Goal: Task Accomplishment & Management: Manage account settings

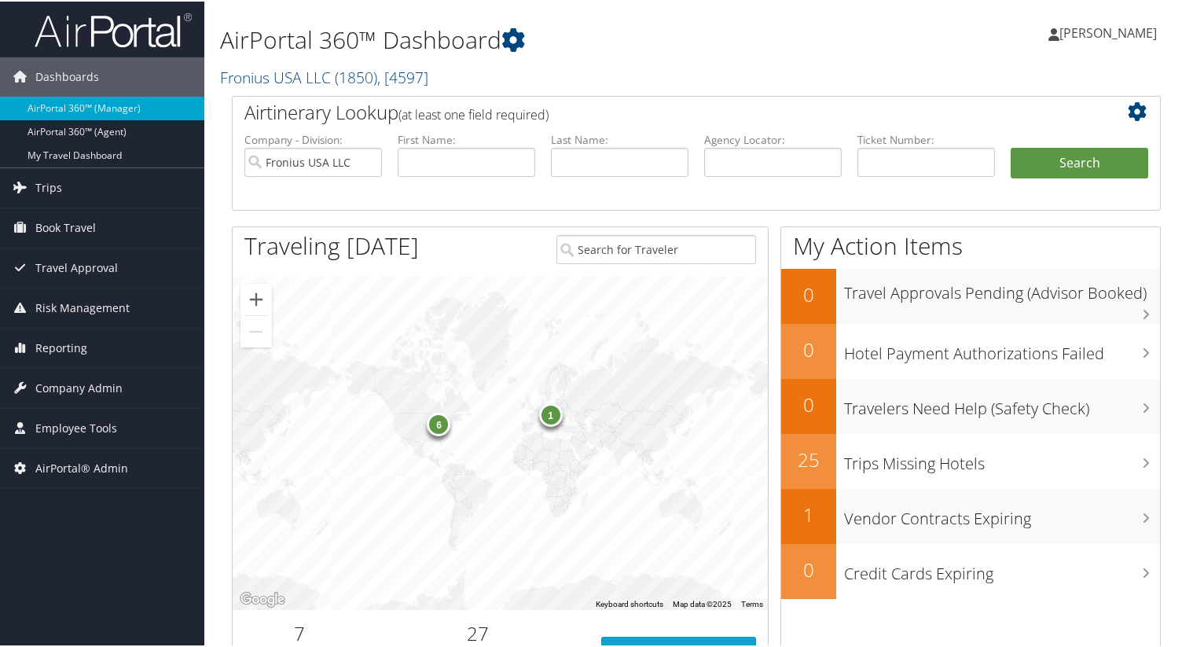
click at [261, 98] on h2 "Airtinerary Lookup (at least one field required)" at bounding box center [657, 110] width 827 height 27
click at [262, 74] on link "Fronius USA LLC ( 1850 ) , [ 4597 ]" at bounding box center [324, 75] width 208 height 21
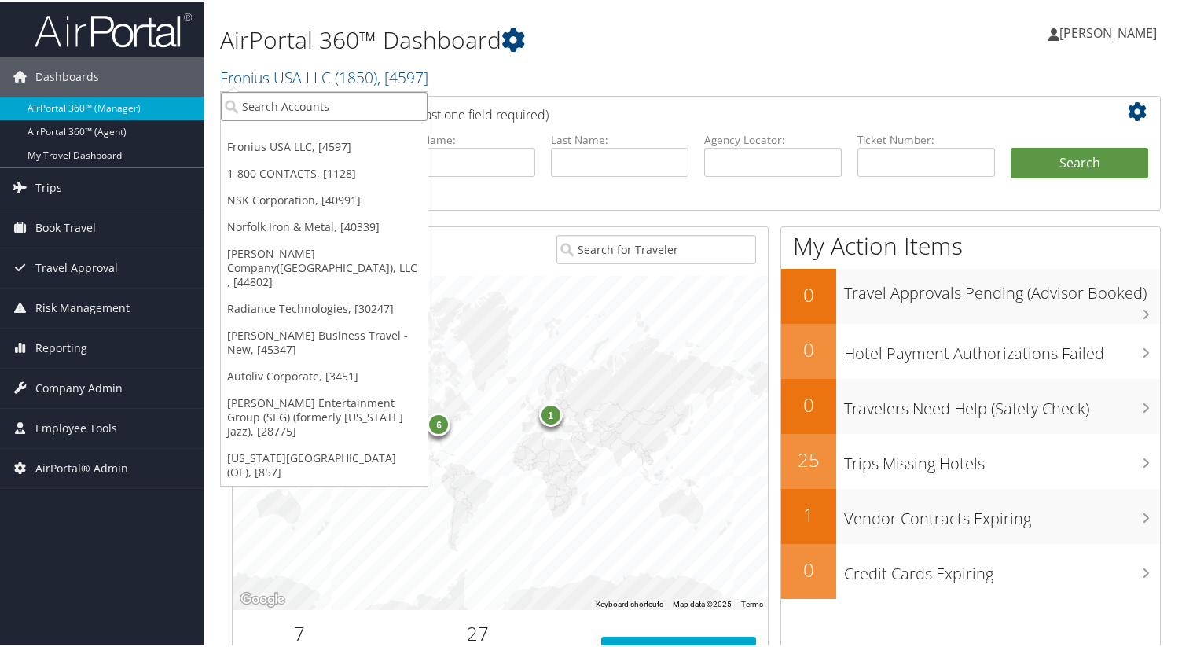
click at [296, 115] on input "search" at bounding box center [324, 104] width 207 height 29
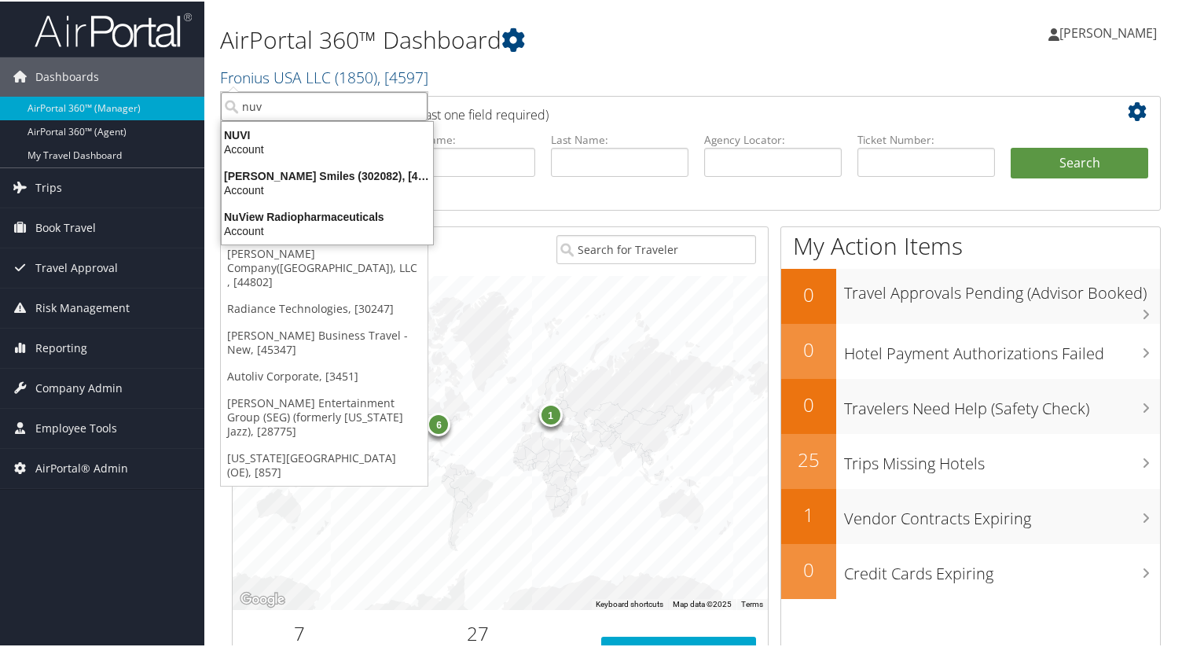
type input "nuvi"
click at [303, 175] on div "Nuvia Smiles (302082), [46000]" at bounding box center [327, 174] width 230 height 14
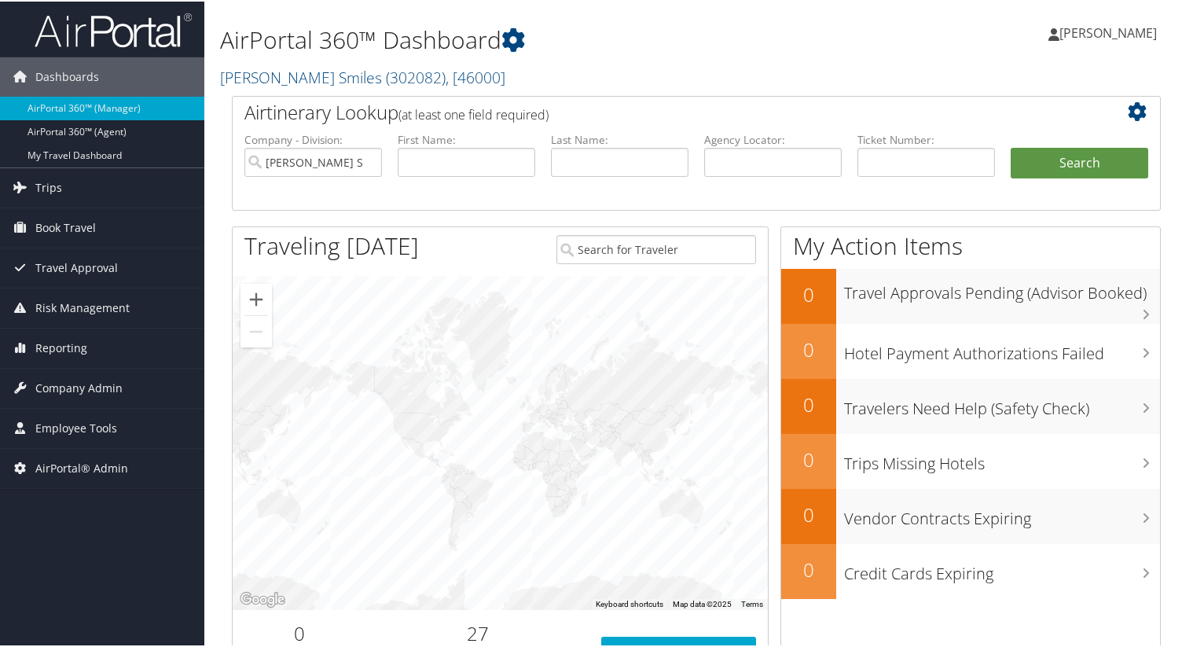
click at [669, 41] on h1 "AirPortal 360™ Dashboard" at bounding box center [537, 38] width 635 height 33
click at [518, 35] on icon at bounding box center [514, 39] width 24 height 24
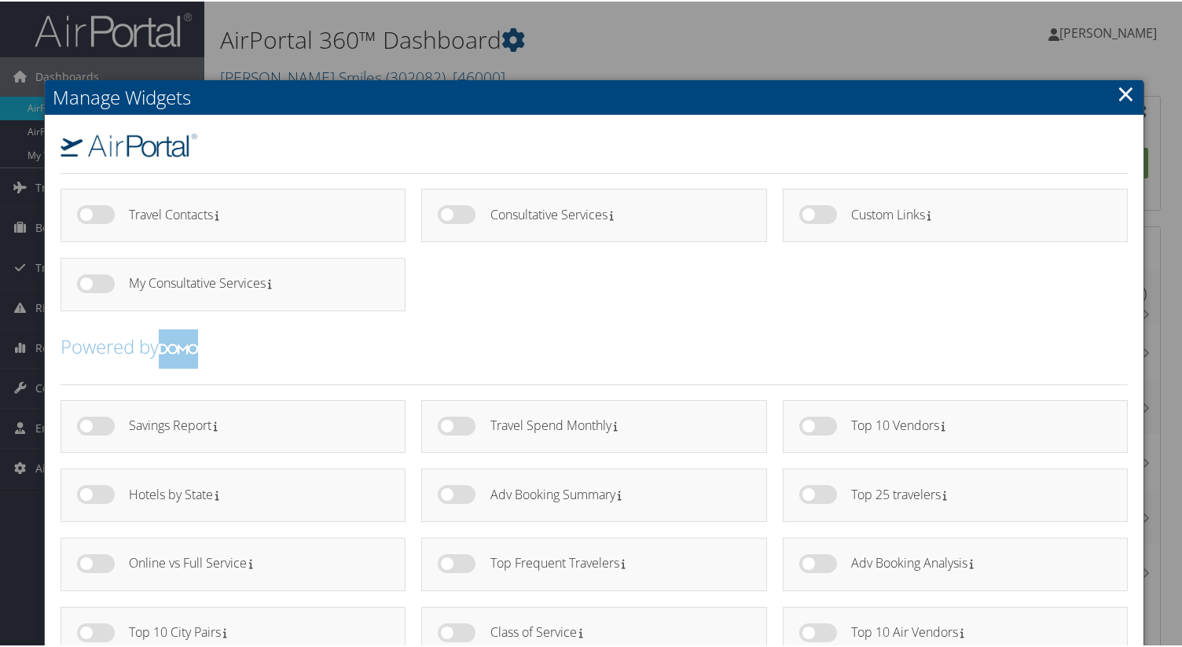
click at [602, 36] on div at bounding box center [594, 323] width 1189 height 647
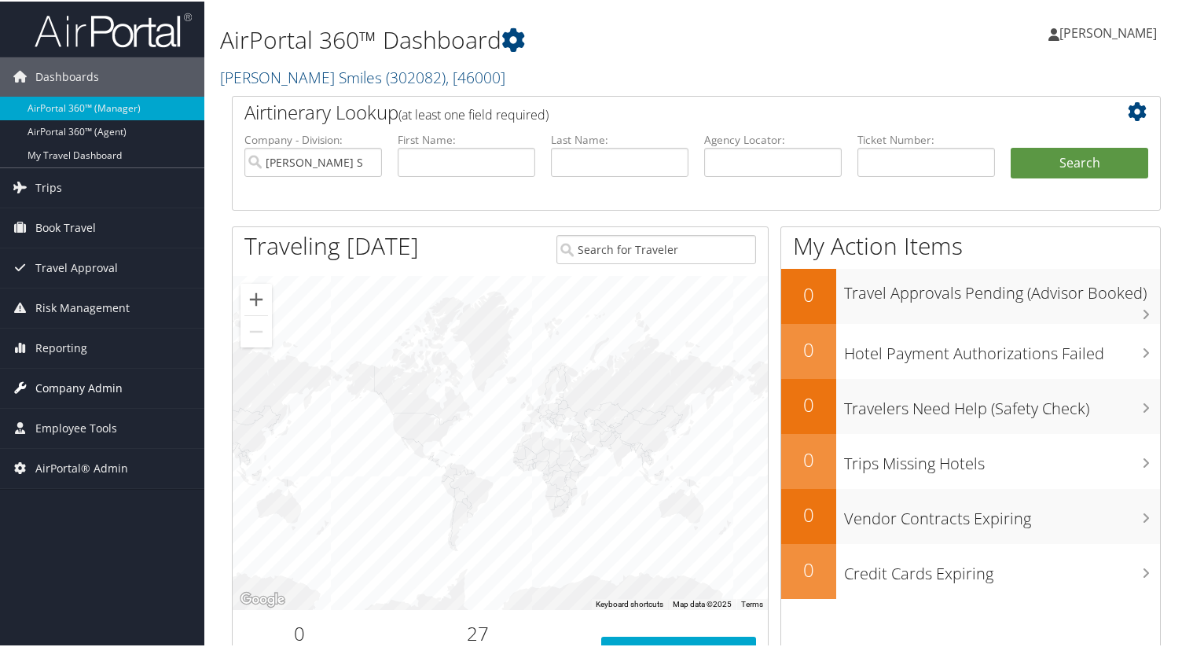
click at [105, 387] on span "Company Admin" at bounding box center [78, 386] width 87 height 39
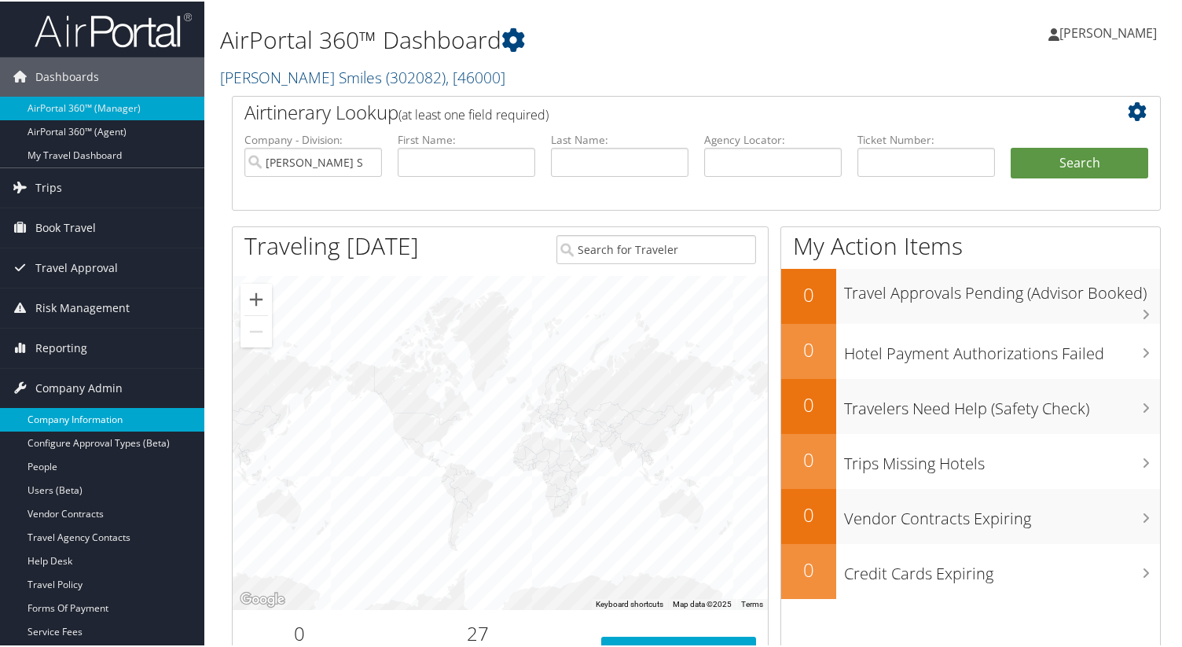
click at [116, 414] on link "Company Information" at bounding box center [102, 418] width 204 height 24
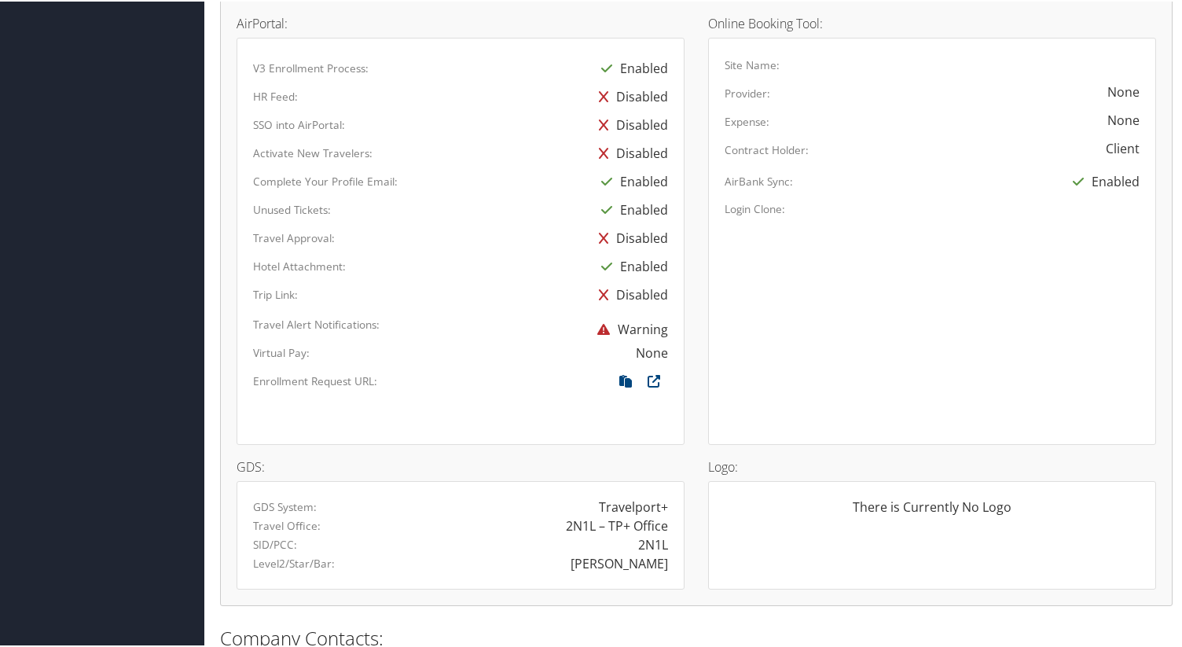
scroll to position [870, 0]
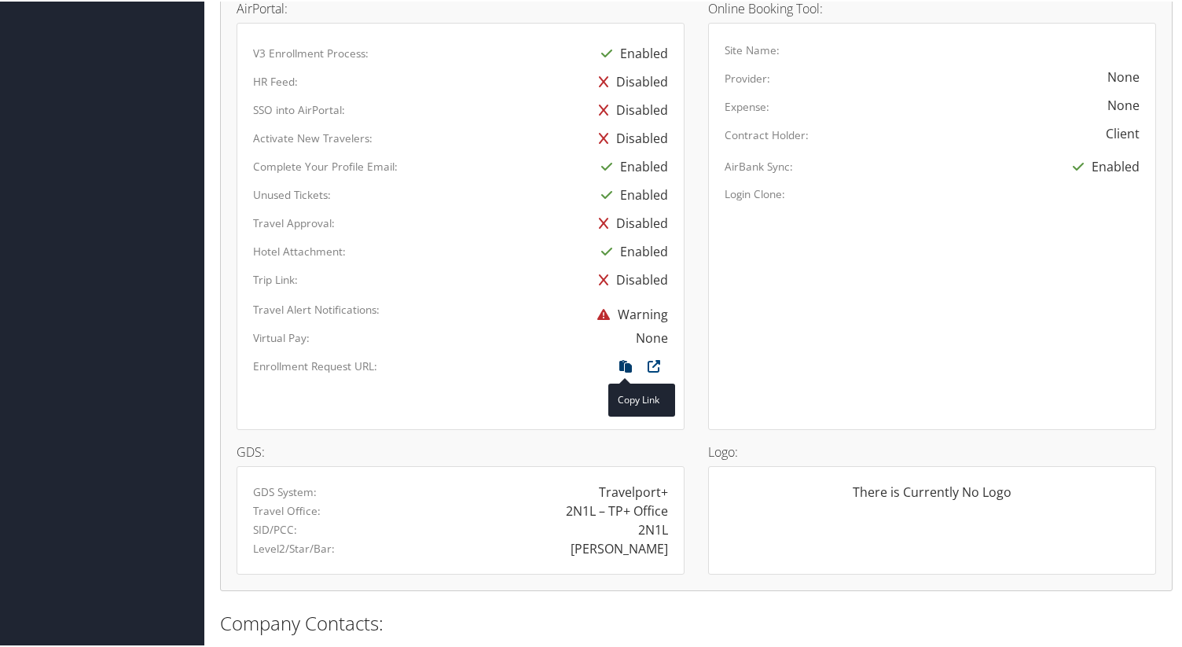
click at [619, 366] on icon at bounding box center [626, 368] width 28 height 20
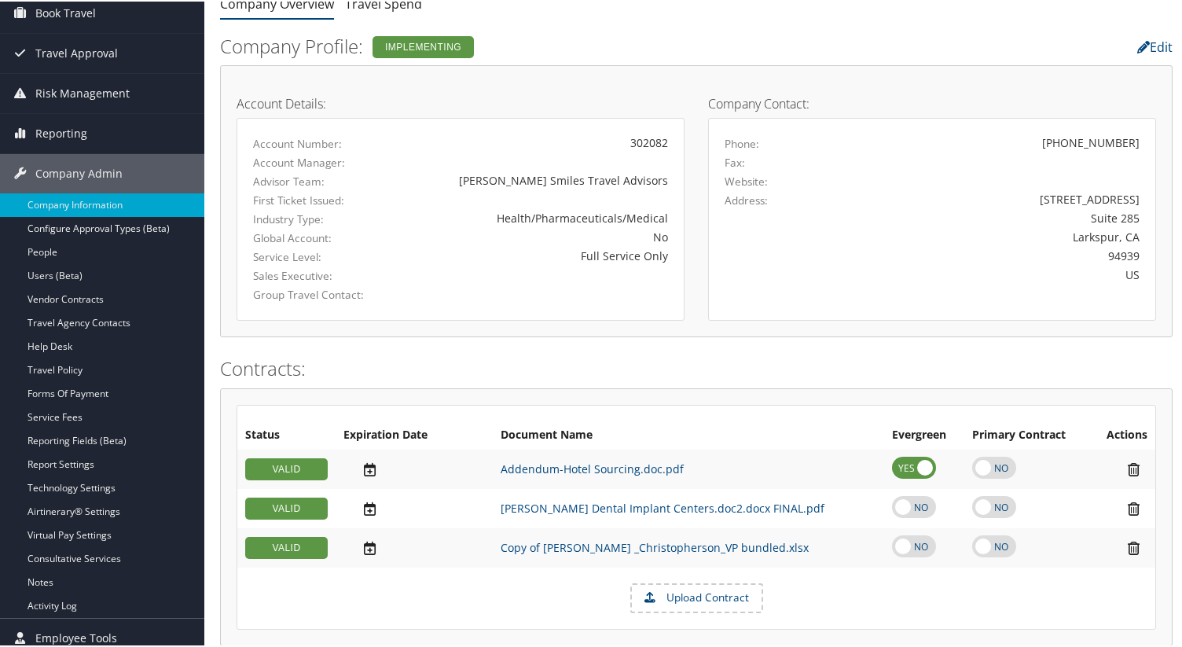
scroll to position [146, 0]
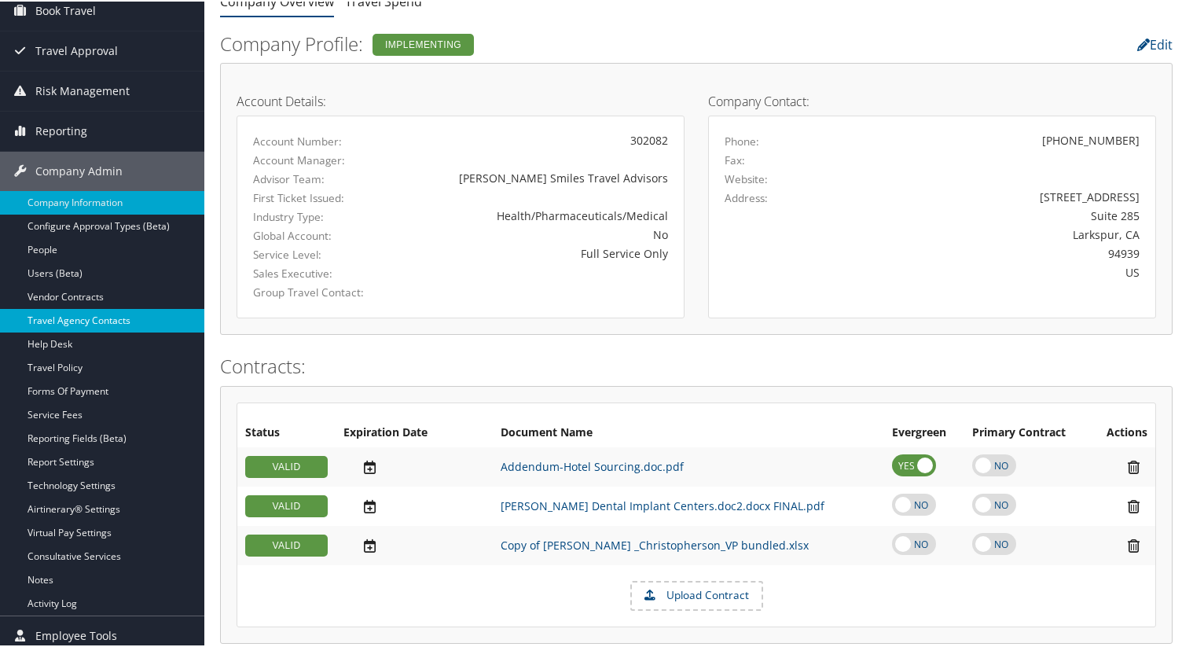
click at [131, 316] on link "Travel Agency Contacts" at bounding box center [102, 319] width 204 height 24
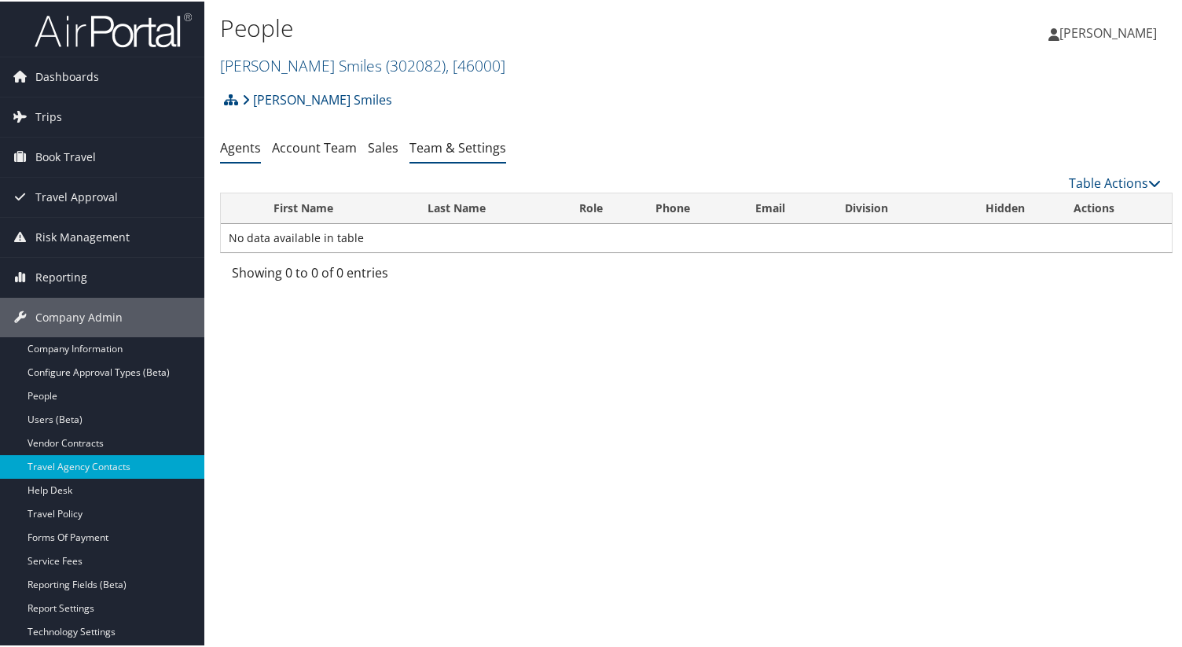
click at [460, 153] on link "Team & Settings" at bounding box center [458, 146] width 97 height 17
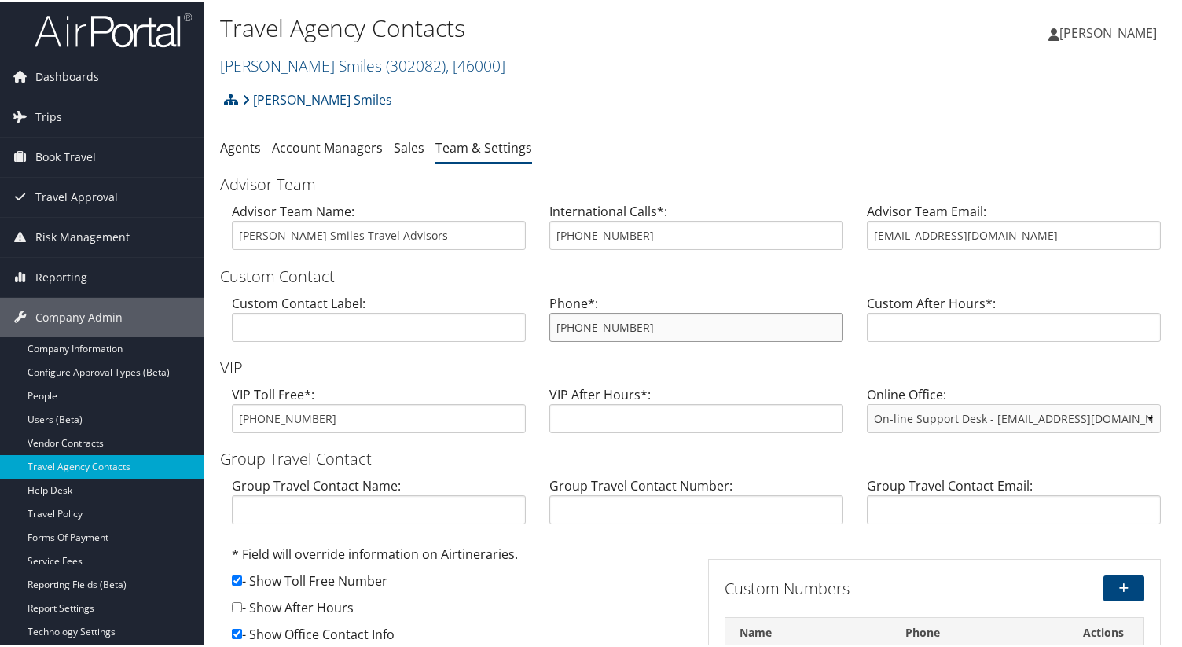
click at [612, 320] on input "[PHONE_NUMBER]" at bounding box center [697, 325] width 294 height 29
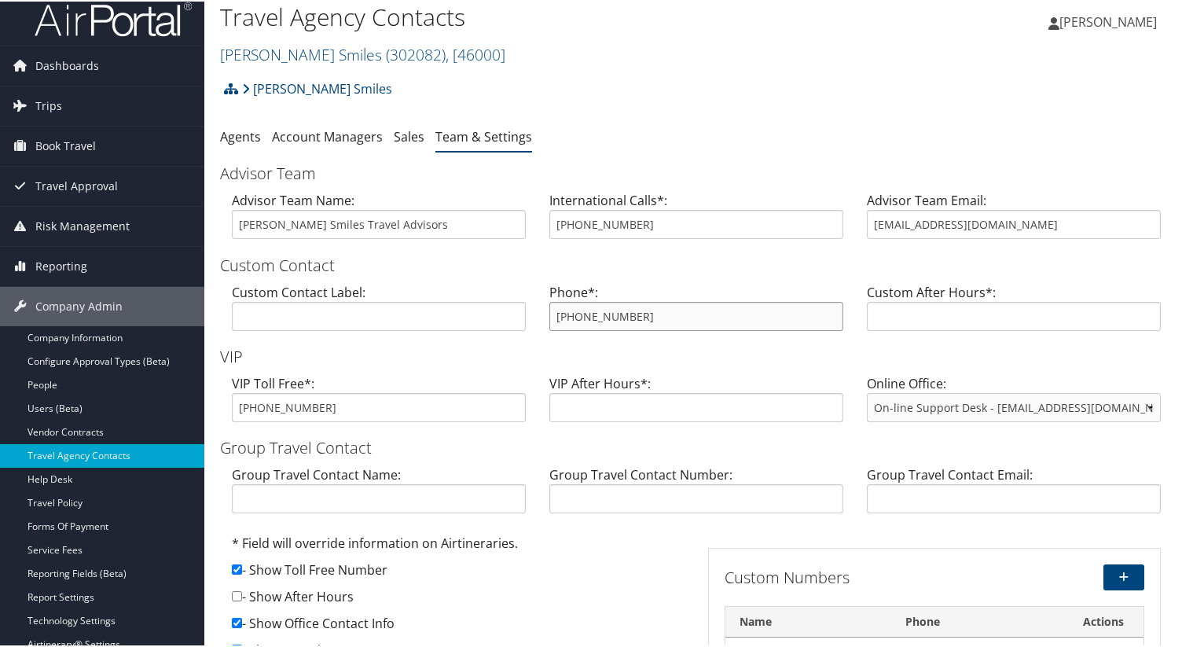
scroll to position [14, 0]
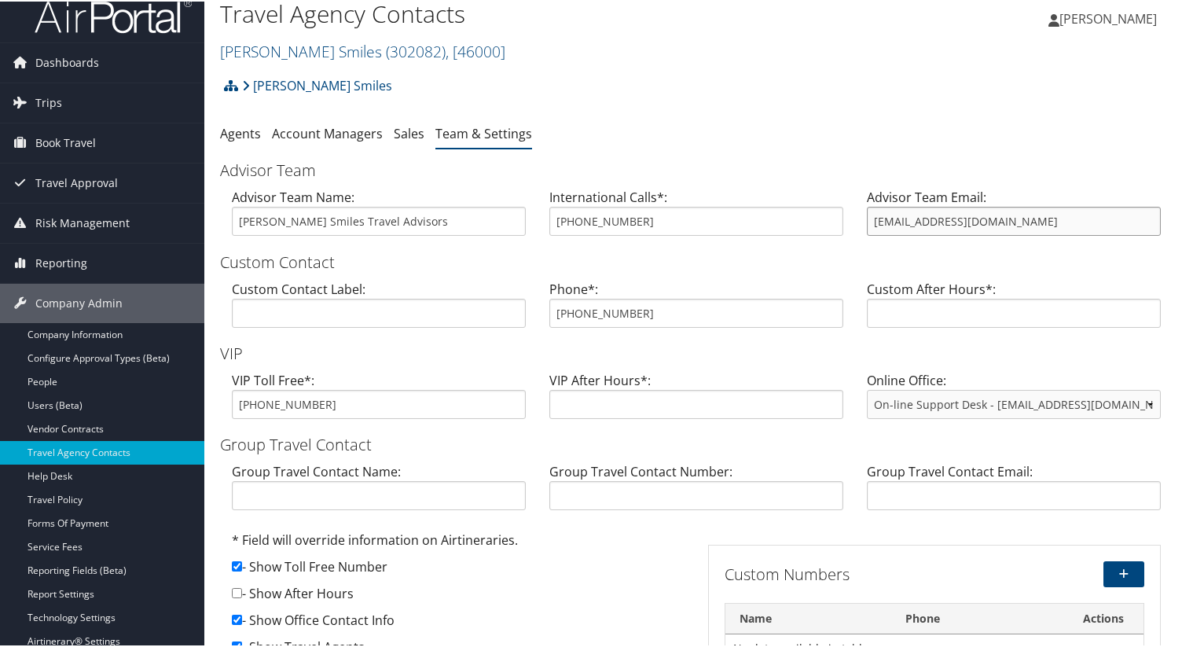
click at [936, 211] on input "[EMAIL_ADDRESS][DOMAIN_NAME]" at bounding box center [1014, 219] width 294 height 29
